Goal: Navigation & Orientation: Find specific page/section

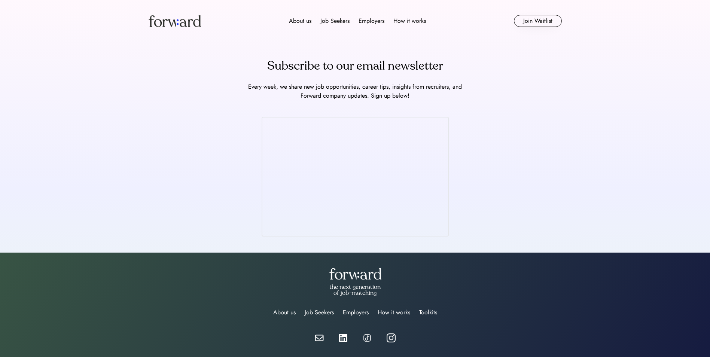
click at [168, 23] on img at bounding box center [175, 21] width 52 height 12
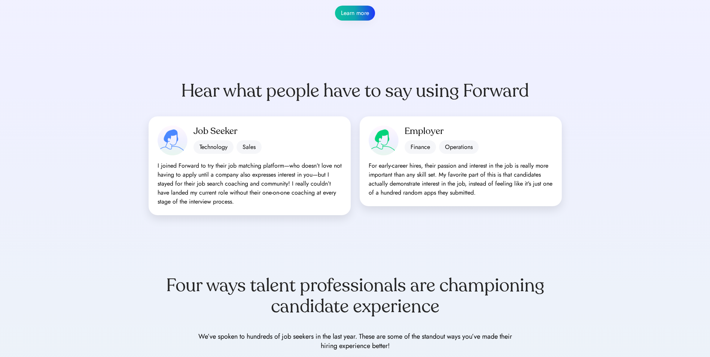
scroll to position [562, 0]
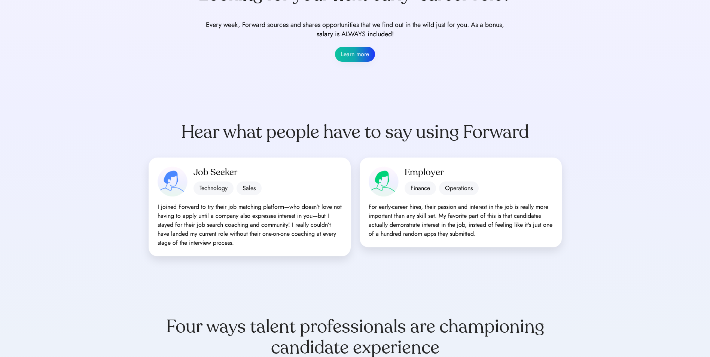
click at [194, 201] on div "Job Seeker Technology Sales I joined Forward to try their job matching platform…" at bounding box center [250, 207] width 202 height 99
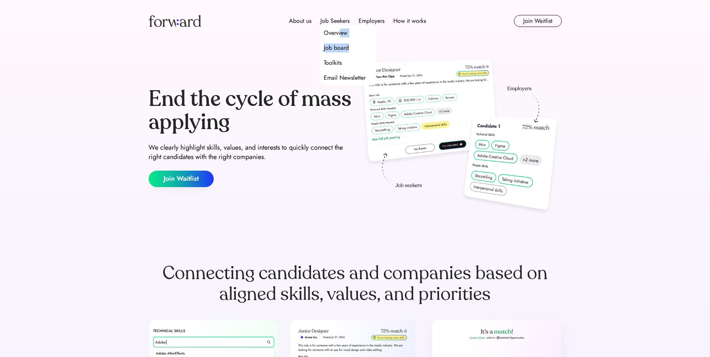
drag, startPoint x: 343, startPoint y: 25, endPoint x: 352, endPoint y: 49, distance: 25.5
click at [352, 49] on div "Overview Job board Toolkits Email Newsletter" at bounding box center [348, 55] width 56 height 60
click at [351, 49] on div "Job board" at bounding box center [348, 47] width 56 height 15
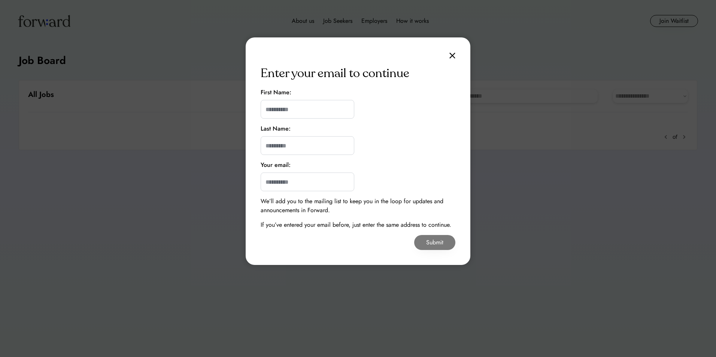
click at [452, 55] on img at bounding box center [452, 55] width 6 height 6
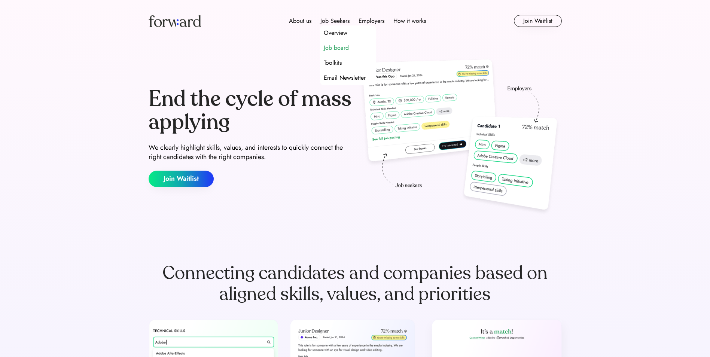
click at [345, 47] on div "Job board" at bounding box center [336, 47] width 25 height 9
